Goal: Task Accomplishment & Management: Manage account settings

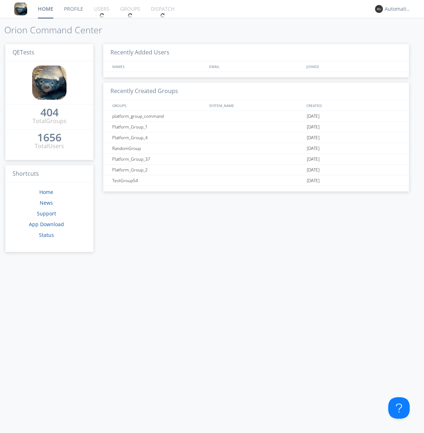
click at [47, 135] on div "1656" at bounding box center [49, 137] width 24 height 7
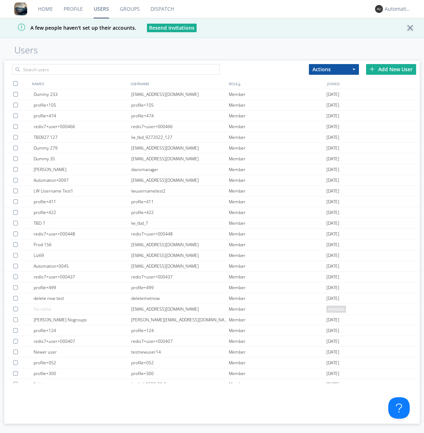
click at [391, 69] on div "Add New User" at bounding box center [391, 69] width 50 height 11
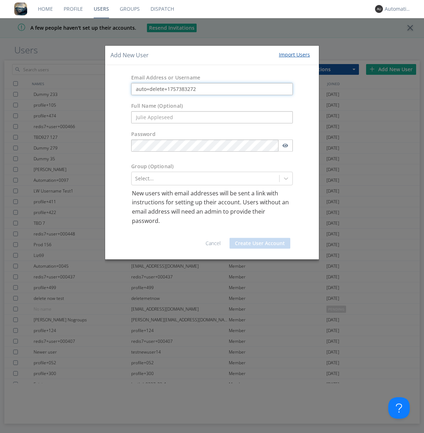
type input "auto+delete+1757383272"
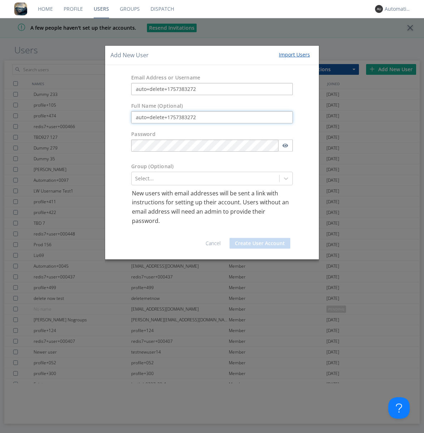
type input "auto+delete+1757383272"
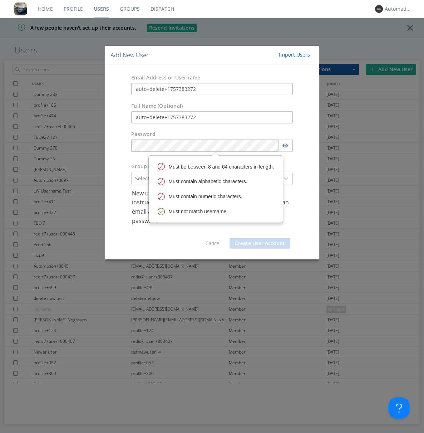
click at [260, 243] on button "Create User Account" at bounding box center [260, 243] width 61 height 11
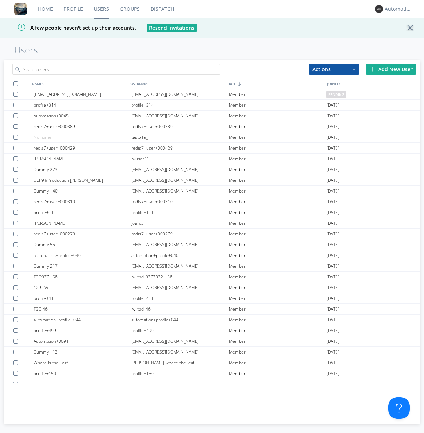
click at [129, 9] on link "Groups" at bounding box center [129, 9] width 31 height 18
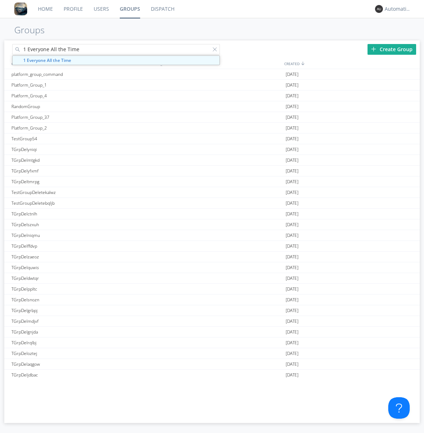
type input "1 Everyone All the Time"
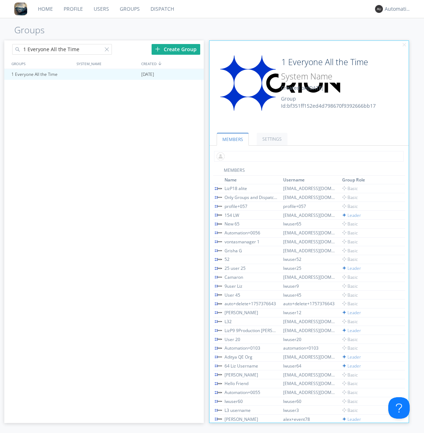
click at [308, 156] on input "text" at bounding box center [309, 156] width 190 height 11
type input "auto+delete+1757383272"
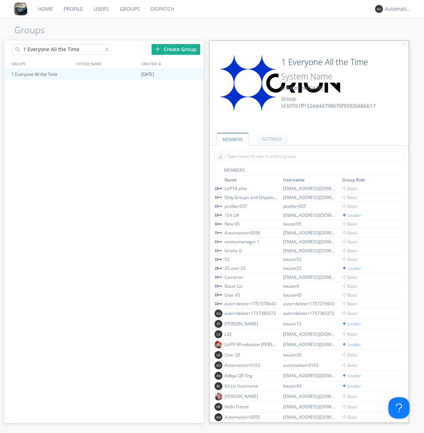
click at [101, 9] on link "Users" at bounding box center [101, 9] width 26 height 18
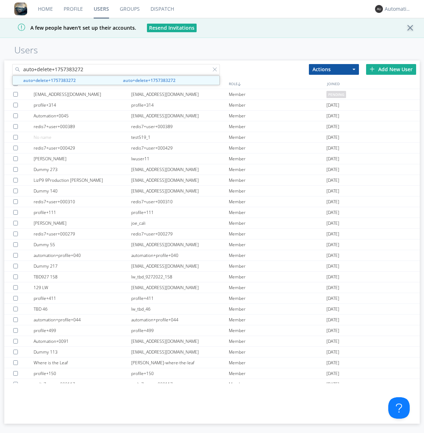
type input "auto+delete+1757383272"
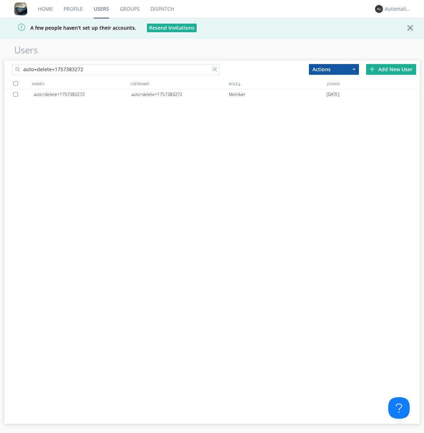
click at [180, 94] on div "auto+delete+1757383272" at bounding box center [180, 94] width 98 height 11
click at [216, 70] on div at bounding box center [216, 70] width 7 height 7
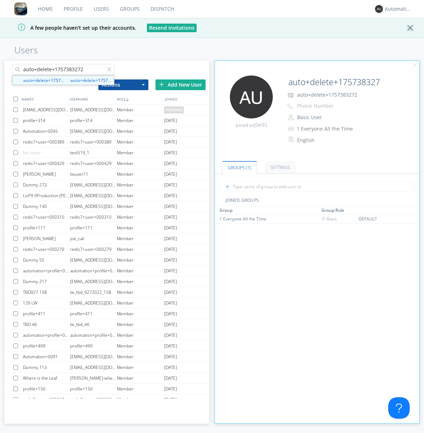
type input "auto+delete+1757383272"
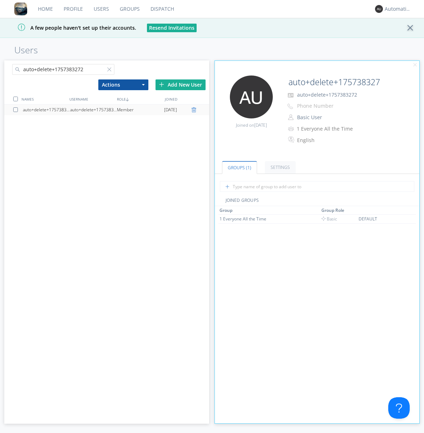
click at [195, 110] on div at bounding box center [194, 110] width 7 height 6
